Goal: Navigation & Orientation: Understand site structure

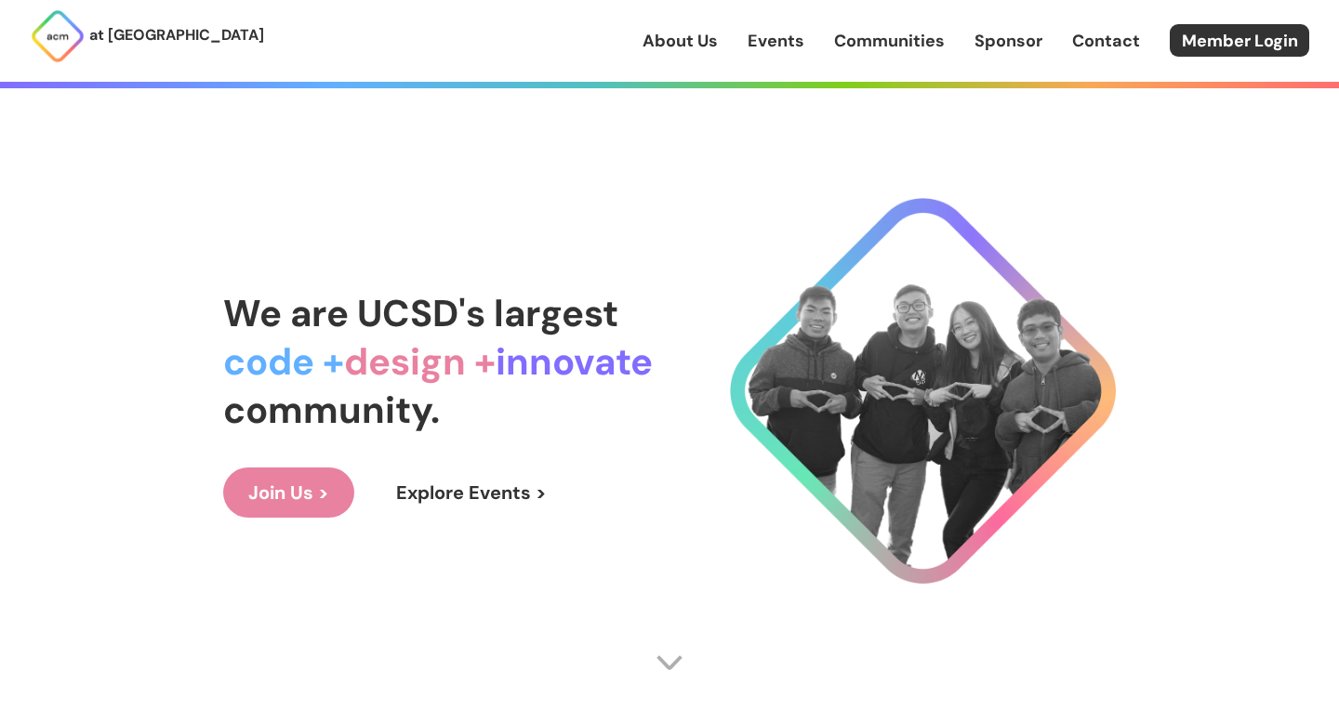
click at [697, 56] on div "About Us Events Communities Sponsor Contact Member Login" at bounding box center [991, 40] width 697 height 33
click at [696, 46] on link "About Us" at bounding box center [680, 41] width 75 height 24
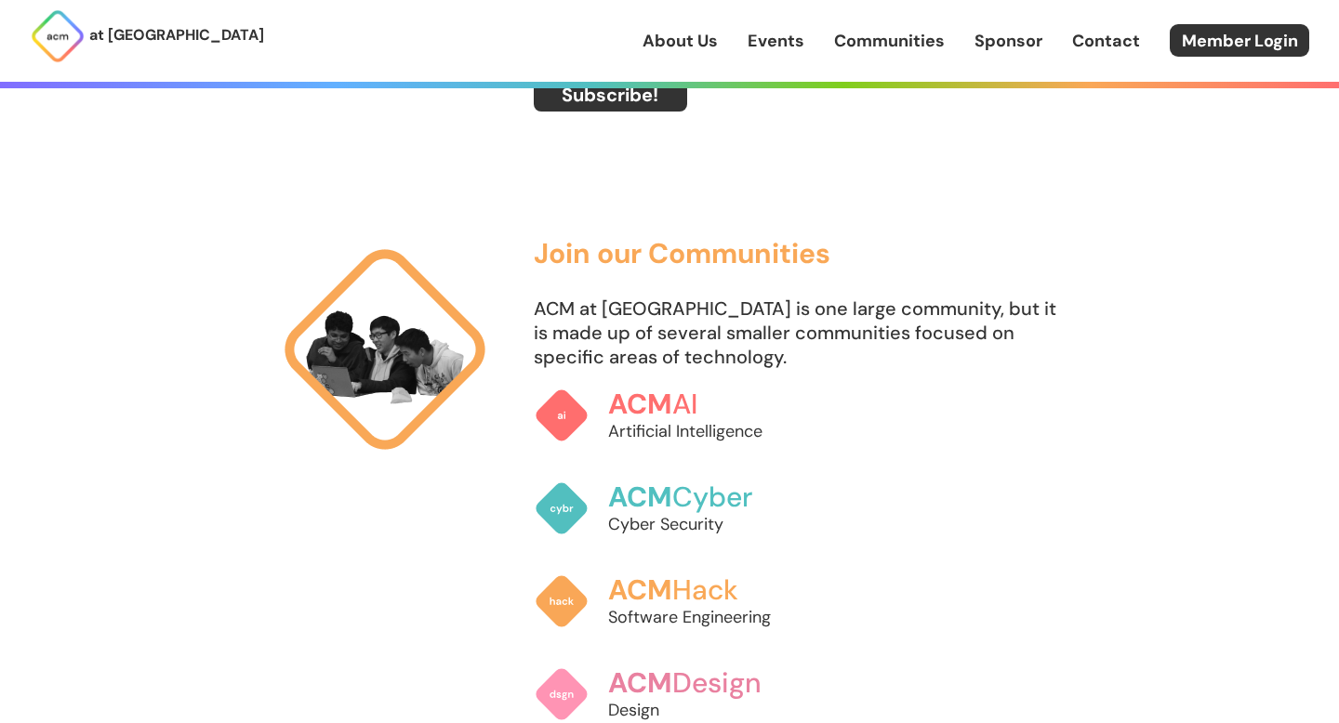
click at [791, 45] on link "Events" at bounding box center [776, 41] width 57 height 24
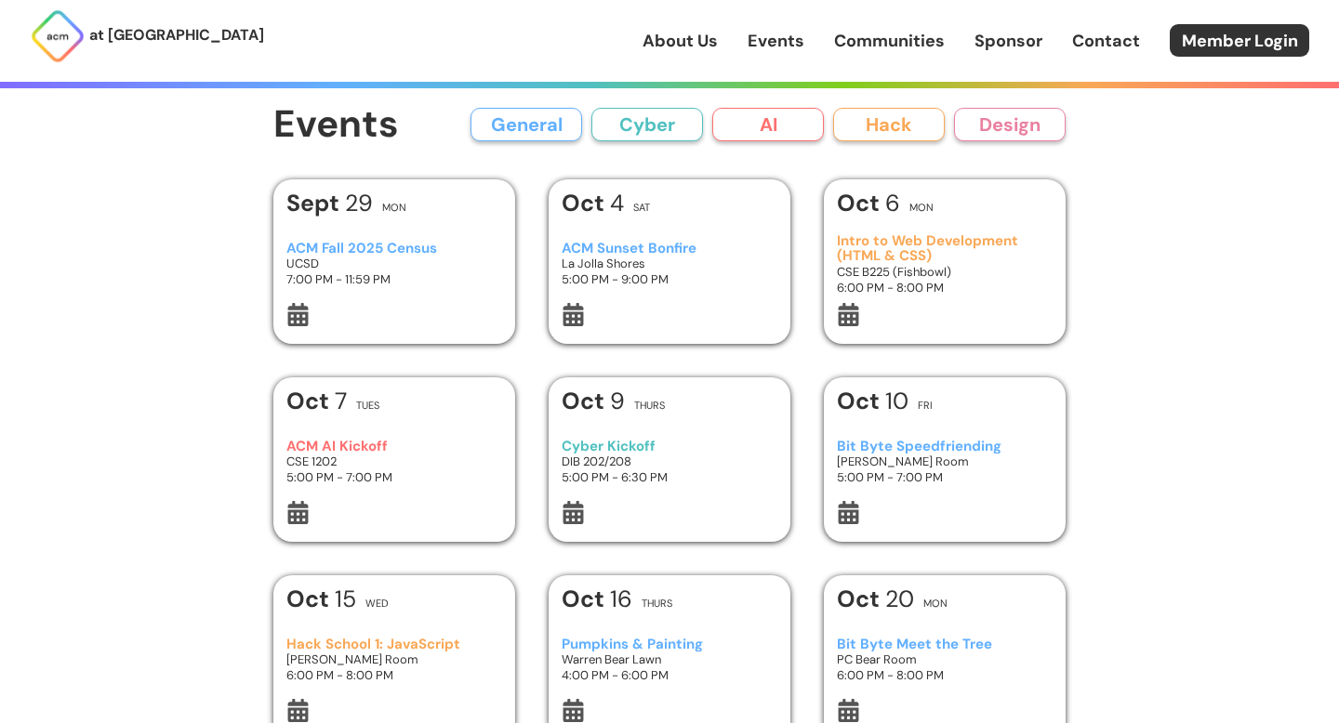
click at [881, 38] on link "Communities" at bounding box center [889, 41] width 111 height 24
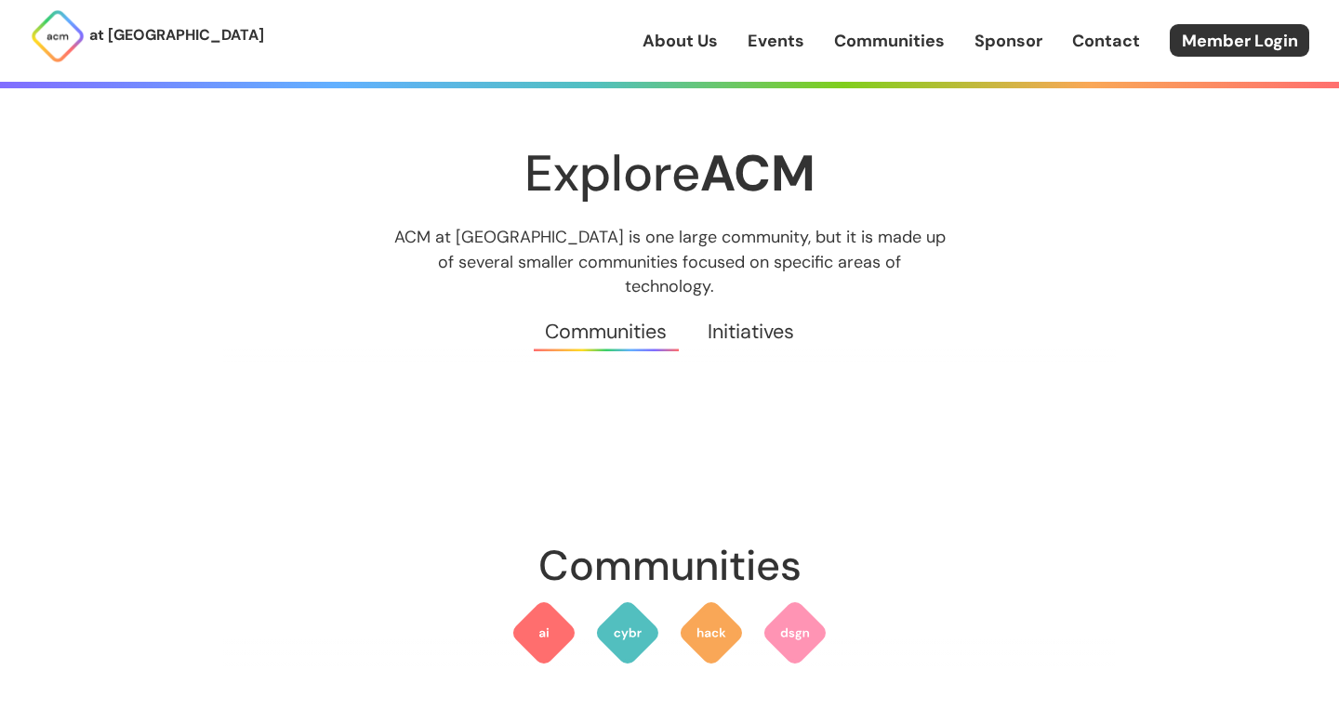
click at [685, 39] on link "About Us" at bounding box center [680, 41] width 75 height 24
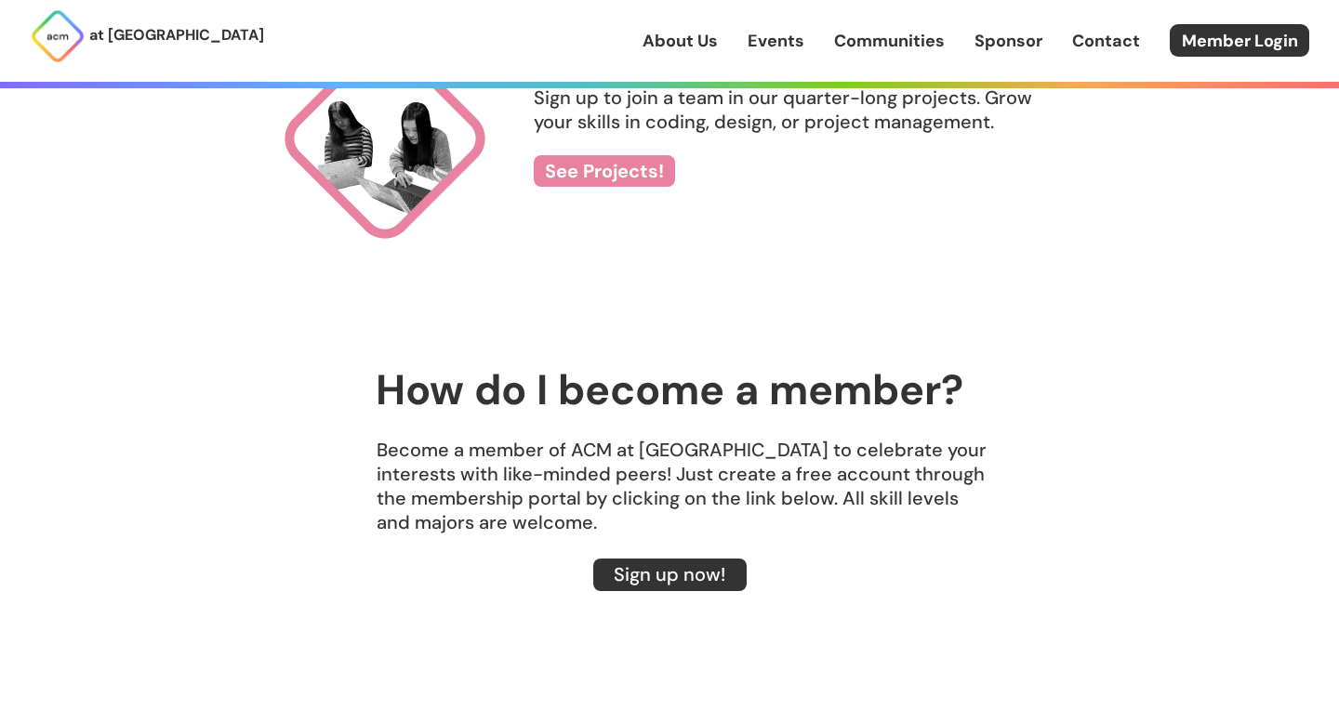
scroll to position [1915, 0]
